Goal: Task Accomplishment & Management: Use online tool/utility

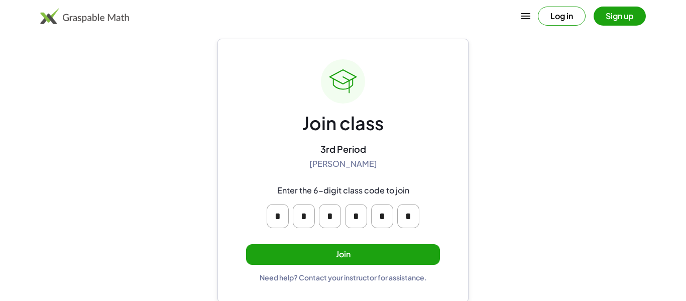
scroll to position [17, 0]
click at [273, 221] on input "*" at bounding box center [278, 216] width 22 height 24
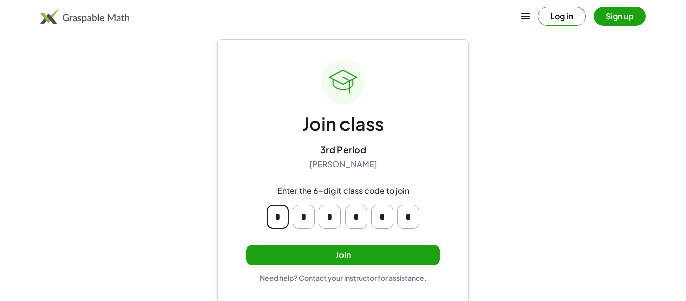
click at [222, 92] on div "Join class 3rd Period Sara Craft Enter the 6-digit class code to join * * * * *…" at bounding box center [342, 171] width 251 height 264
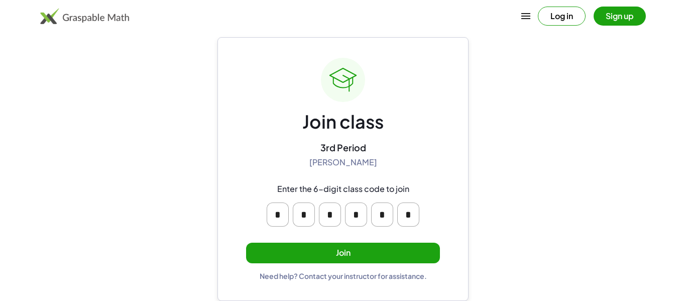
click at [417, 252] on button "Join" at bounding box center [343, 253] width 194 height 21
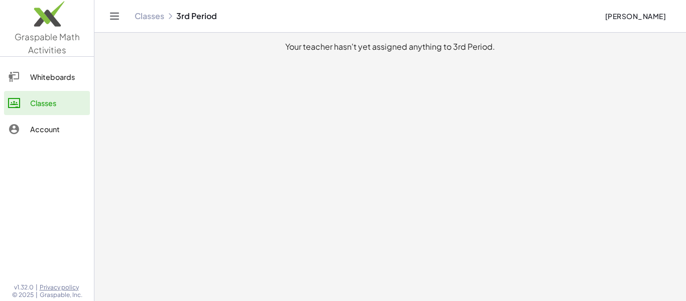
click at [196, 17] on div "Classes 3rd Period" at bounding box center [366, 16] width 462 height 10
click at [60, 72] on div "Whiteboards" at bounding box center [58, 77] width 56 height 12
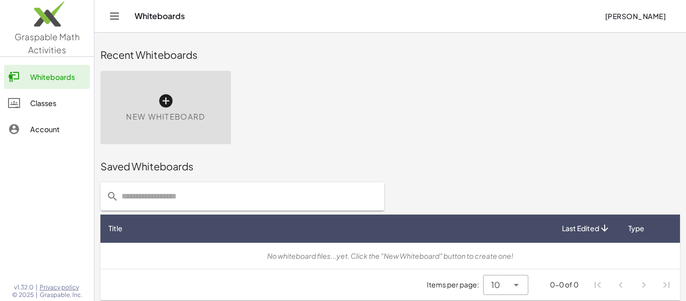
click at [208, 112] on div "New Whiteboard" at bounding box center [165, 107] width 131 height 73
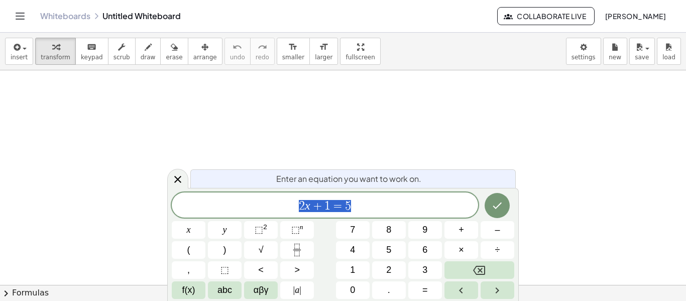
scroll to position [35, 0]
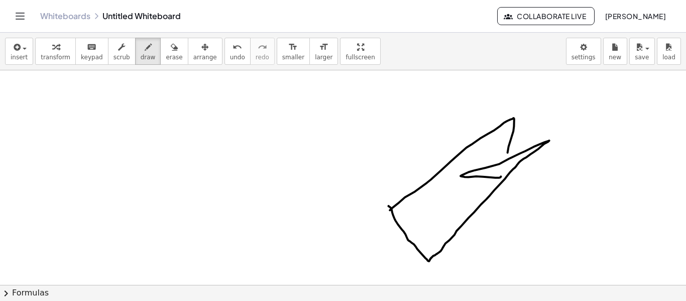
click at [397, 297] on button "chevron_right Formulas" at bounding box center [343, 293] width 686 height 16
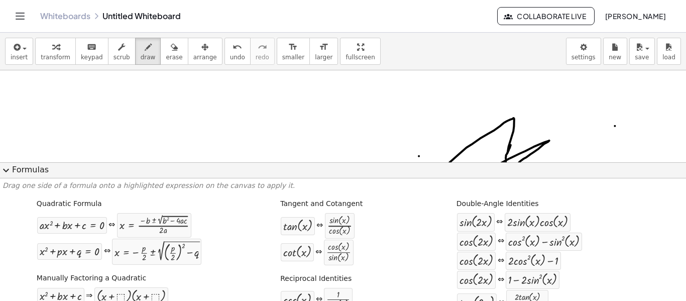
click at [23, 172] on button "expand_more Formulas" at bounding box center [343, 170] width 686 height 16
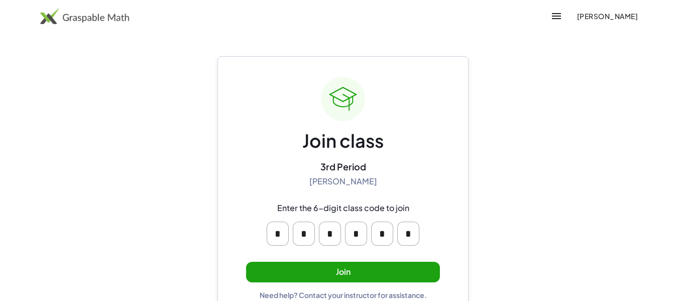
scroll to position [19, 0]
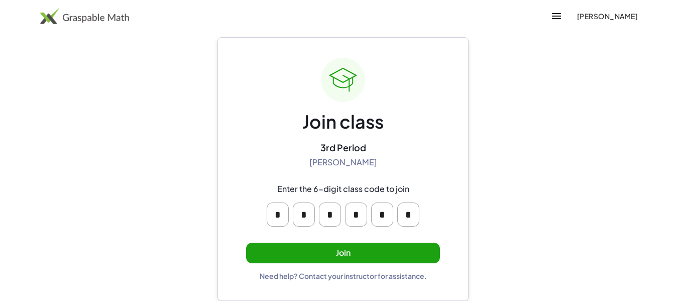
click at [396, 258] on button "Join" at bounding box center [343, 253] width 194 height 21
